Goal: Information Seeking & Learning: Learn about a topic

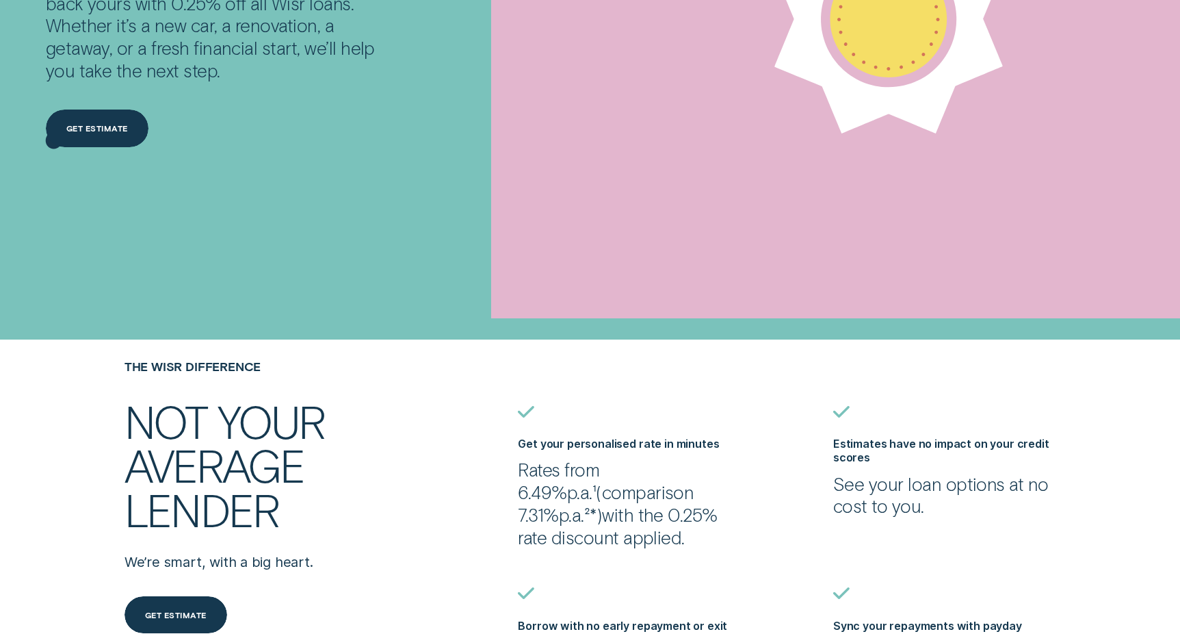
scroll to position [304, 0]
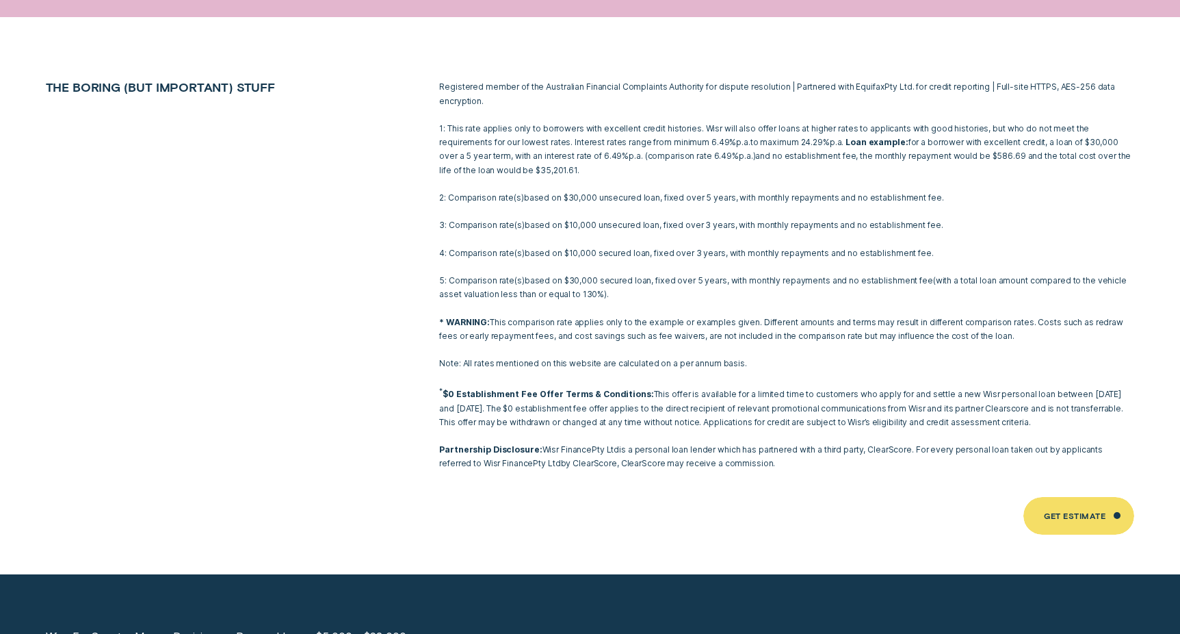
scroll to position [8835, 0]
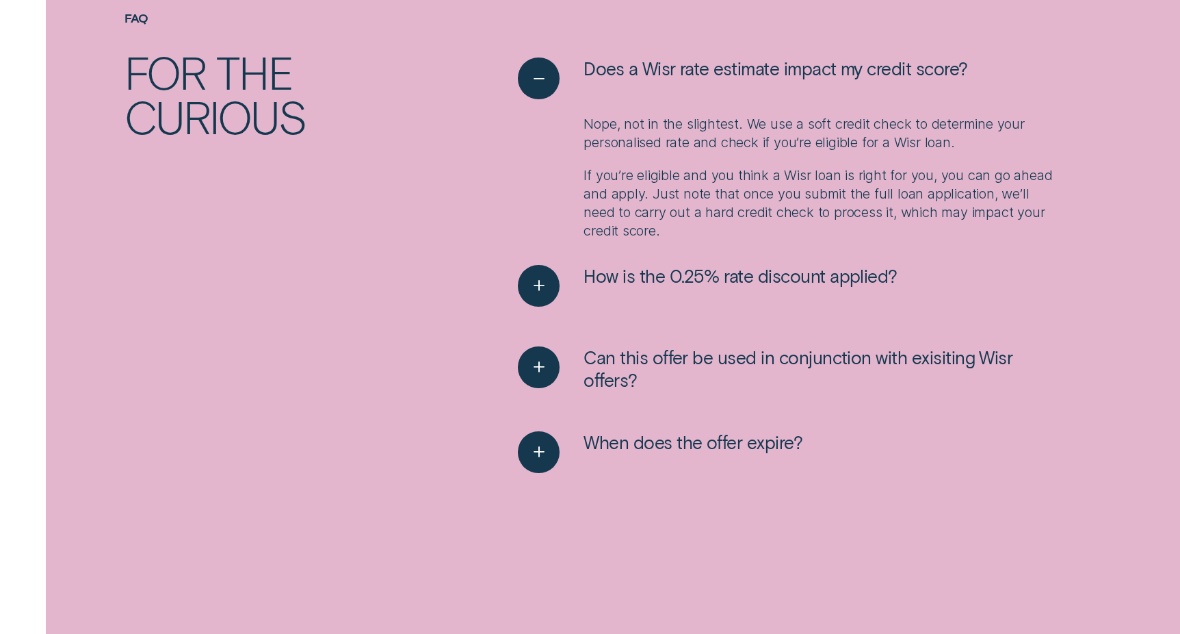
scroll to position [1955, 0]
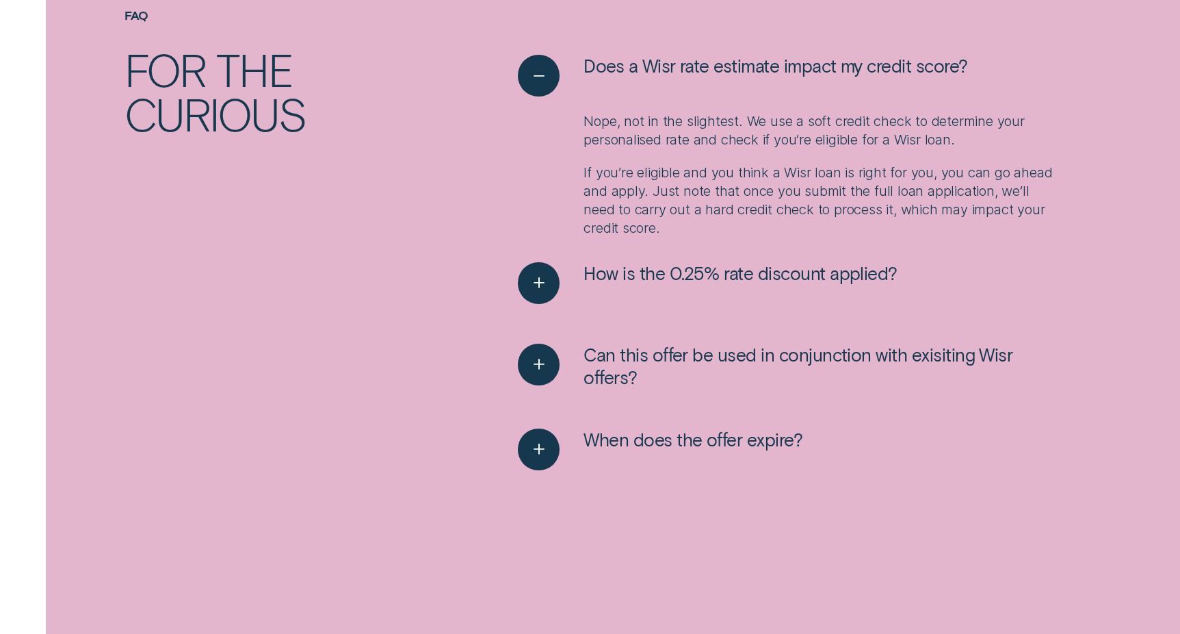
click at [828, 261] on ul "Does a Wisr rate estimate impact my credit score? Nope, not in the slightest. W…" at bounding box center [786, 282] width 551 height 455
click at [824, 285] on button "How is the 0.25% rate discount applied?" at bounding box center [707, 283] width 379 height 42
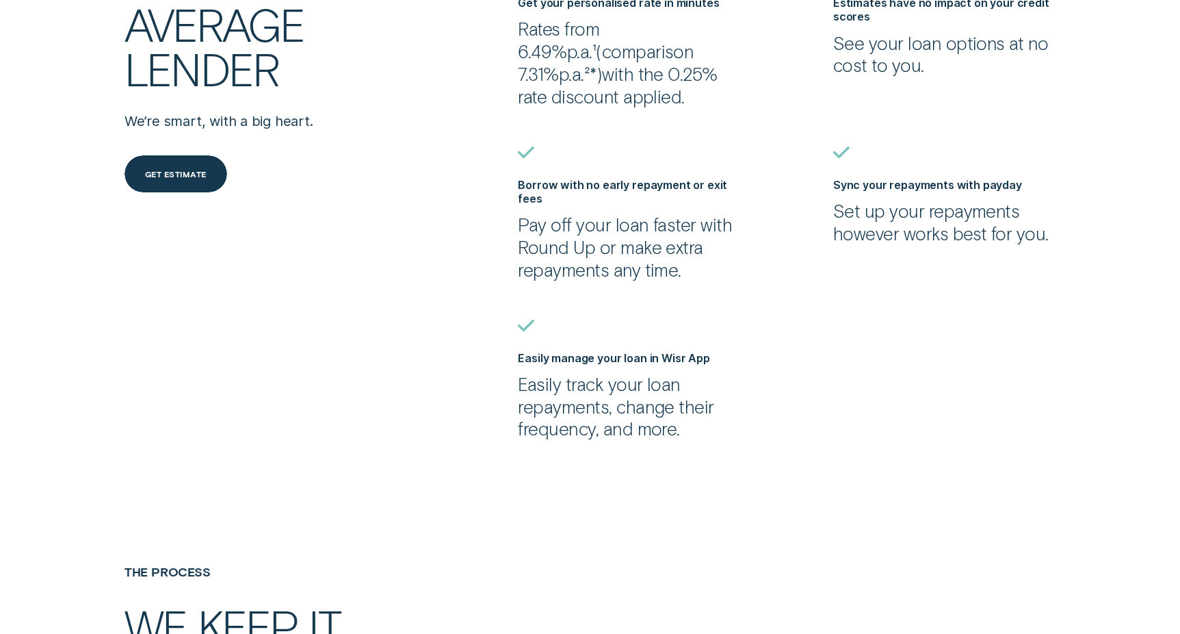
scroll to position [216, 0]
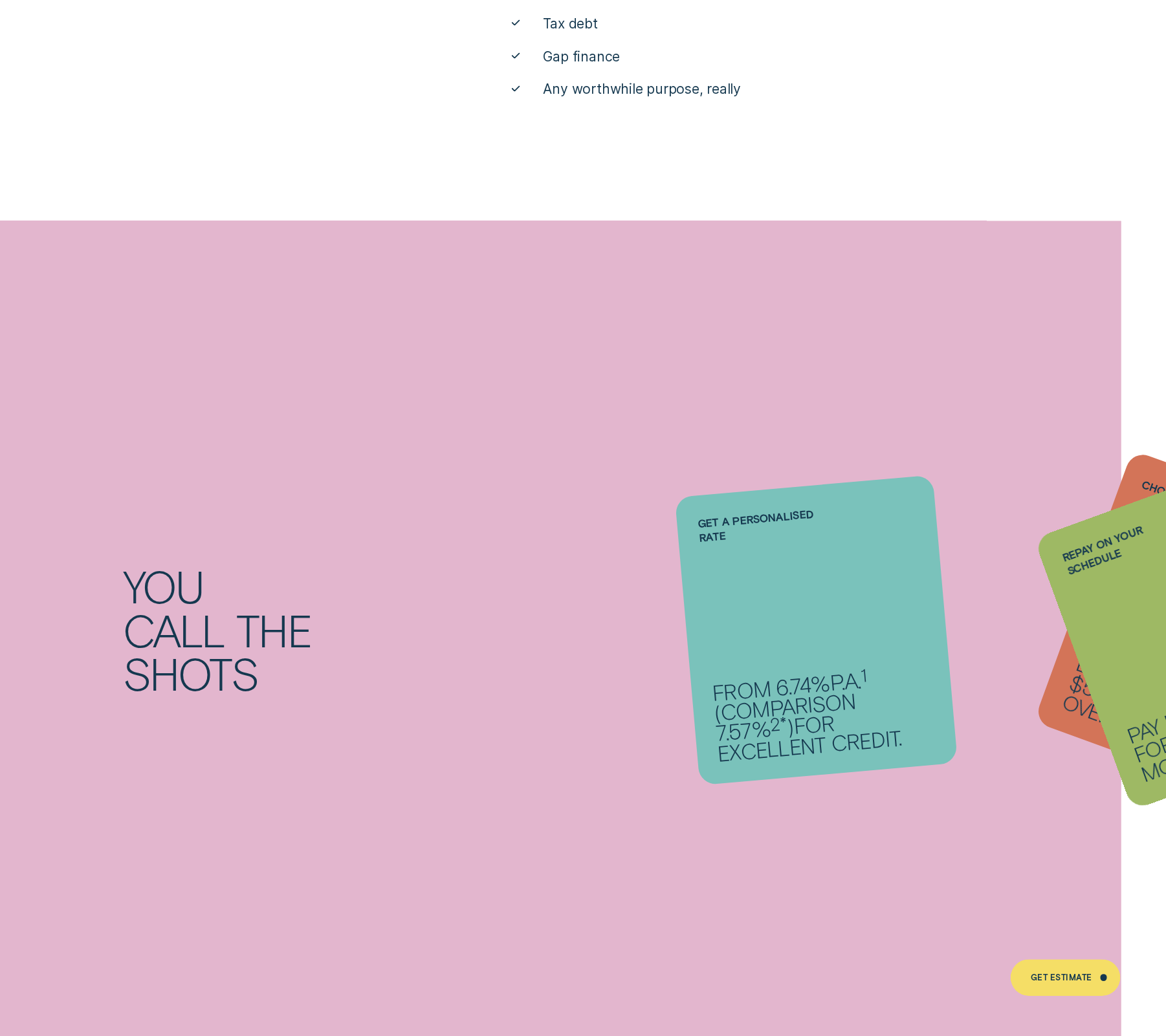
scroll to position [1071, 0]
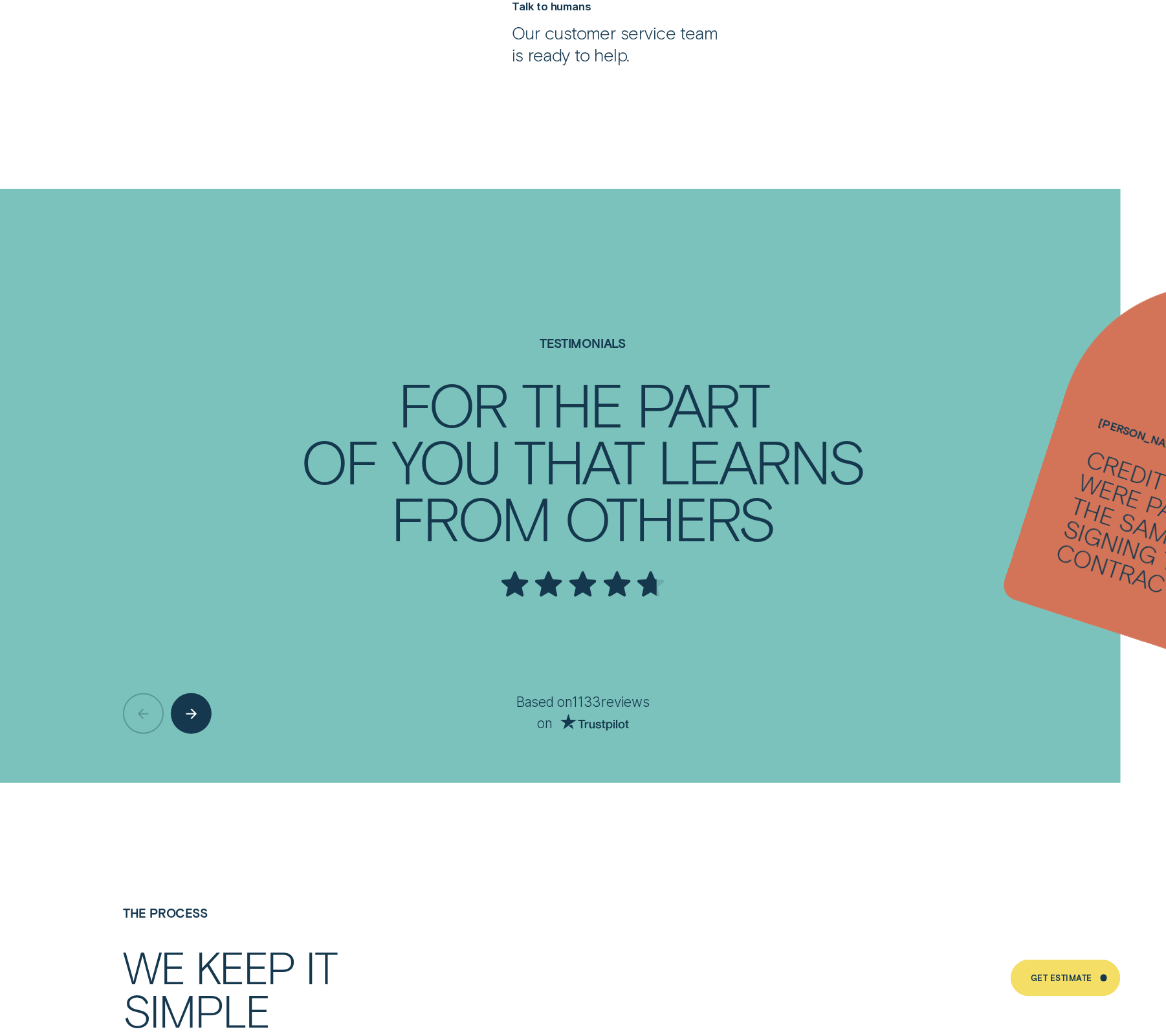
scroll to position [3730, 0]
